Goal: Browse casually

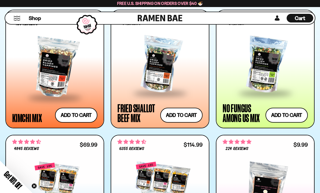
scroll to position [445, 0]
click at [43, 63] on div at bounding box center [54, 67] width 85 height 59
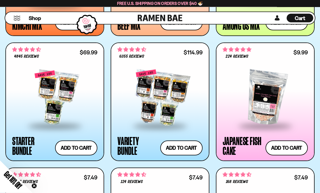
scroll to position [538, 0]
click at [42, 94] on div at bounding box center [54, 97] width 85 height 55
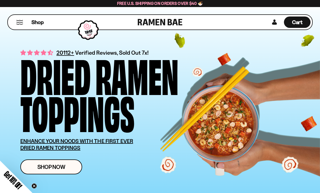
scroll to position [555, 0]
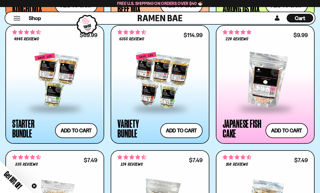
click at [134, 68] on div at bounding box center [159, 80] width 85 height 55
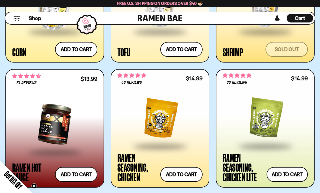
scroll to position [887, 0]
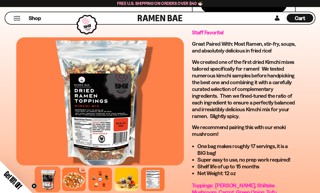
scroll to position [369, 0]
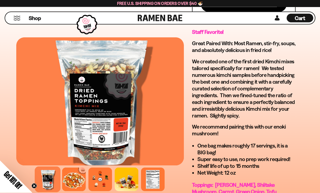
click at [284, 130] on p "We recommend pairing this with our enoki mushroom!" at bounding box center [244, 131] width 104 height 14
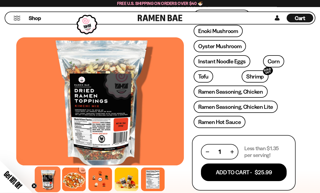
scroll to position [199, 0]
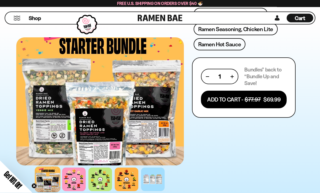
scroll to position [278, 0]
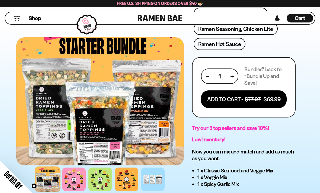
click at [49, 192] on div at bounding box center [48, 180] width 26 height 26
click at [69, 191] on div at bounding box center [74, 180] width 24 height 24
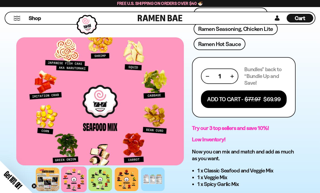
click at [94, 191] on div at bounding box center [100, 180] width 24 height 24
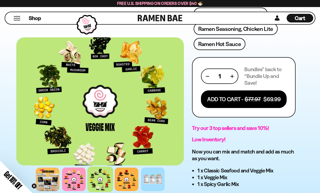
click at [126, 191] on div at bounding box center [127, 180] width 24 height 24
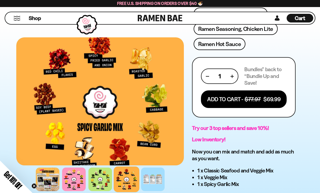
click at [151, 191] on div at bounding box center [153, 180] width 24 height 24
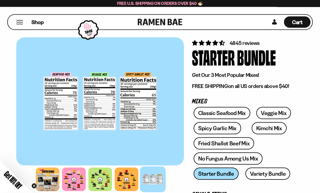
scroll to position [0, 0]
